Goal: Transaction & Acquisition: Download file/media

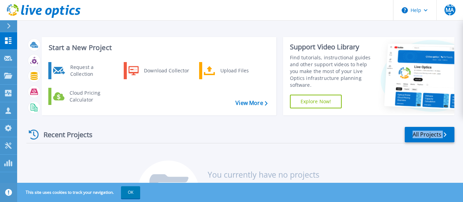
drag, startPoint x: 178, startPoint y: 143, endPoint x: 75, endPoint y: 139, distance: 102.3
click at [75, 139] on div "Recent Projects All Projects" at bounding box center [240, 134] width 428 height 17
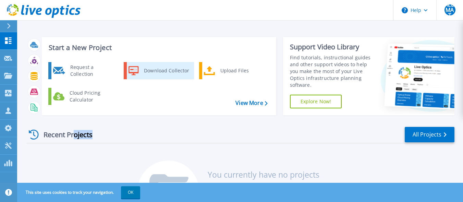
click at [150, 71] on div "Download Collector" at bounding box center [167, 71] width 52 height 14
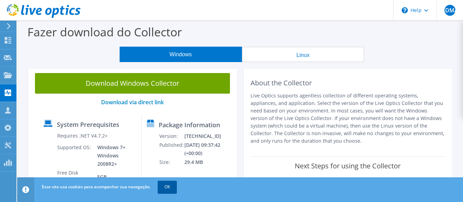
click at [167, 191] on link "OK" at bounding box center [167, 187] width 19 height 12
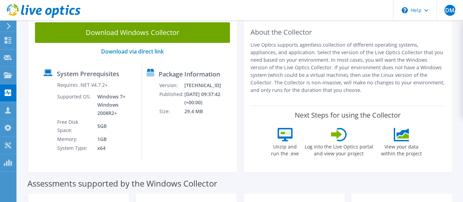
scroll to position [53, 0]
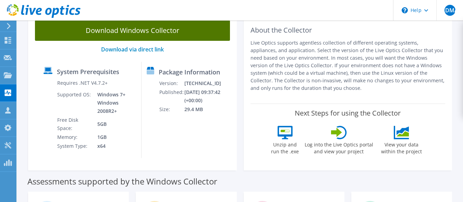
click at [190, 30] on link "Download Windows Collector" at bounding box center [132, 30] width 195 height 21
